Goal: Go to known website: Access a specific website the user already knows

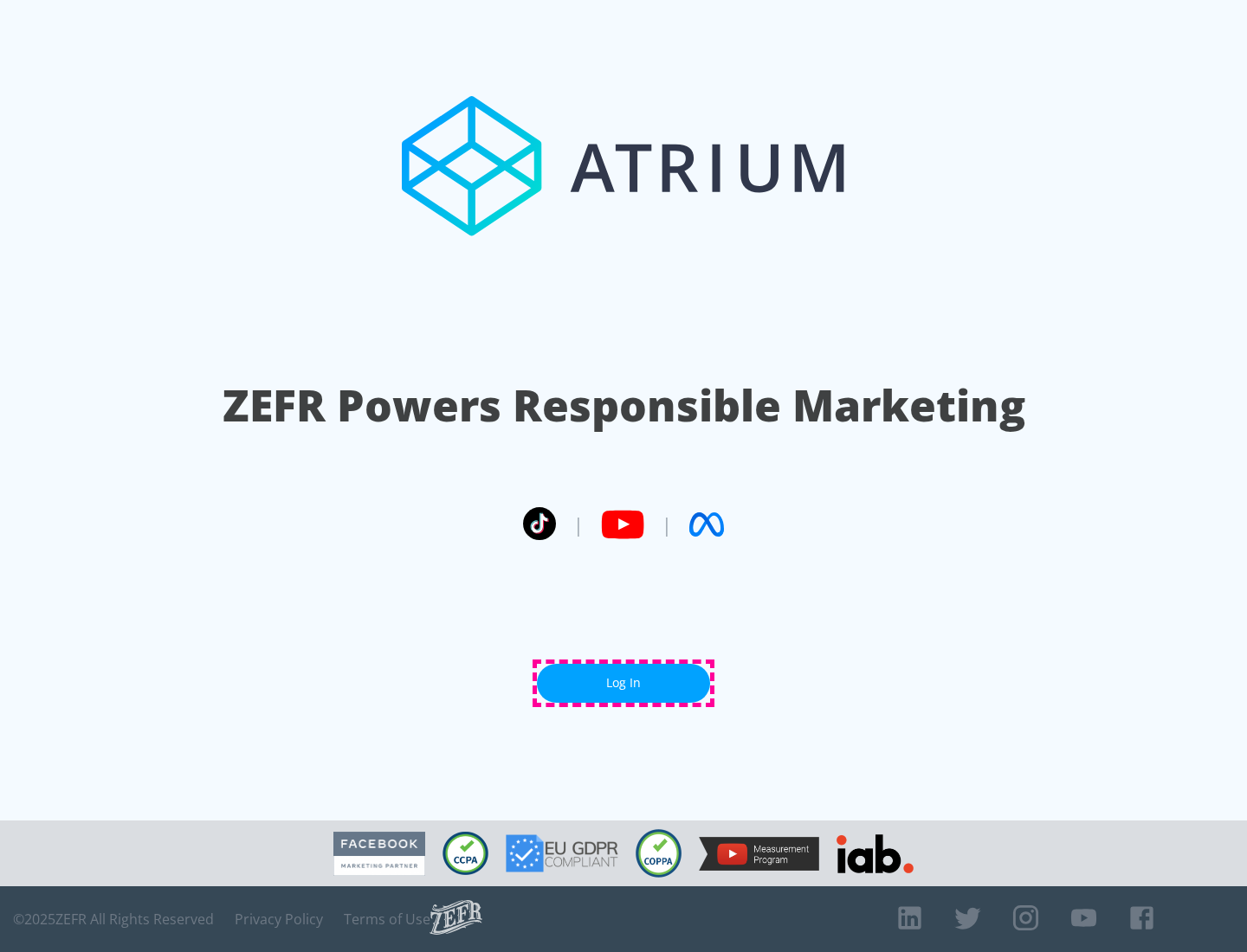
click at [623, 683] on link "Log In" at bounding box center [624, 684] width 173 height 39
